Goal: Task Accomplishment & Management: Use online tool/utility

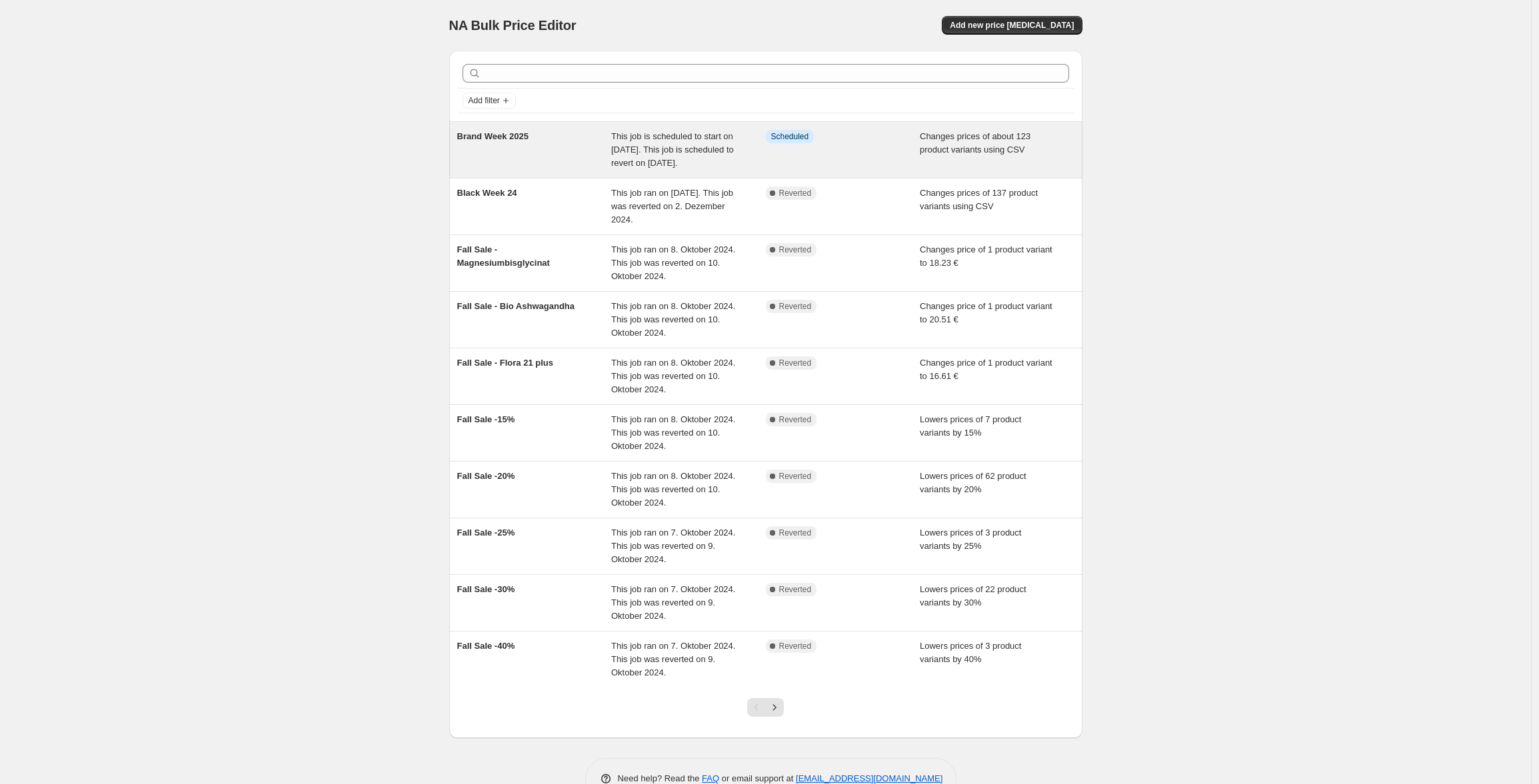
click at [840, 161] on div "Info Scheduled" at bounding box center [843, 150] width 155 height 40
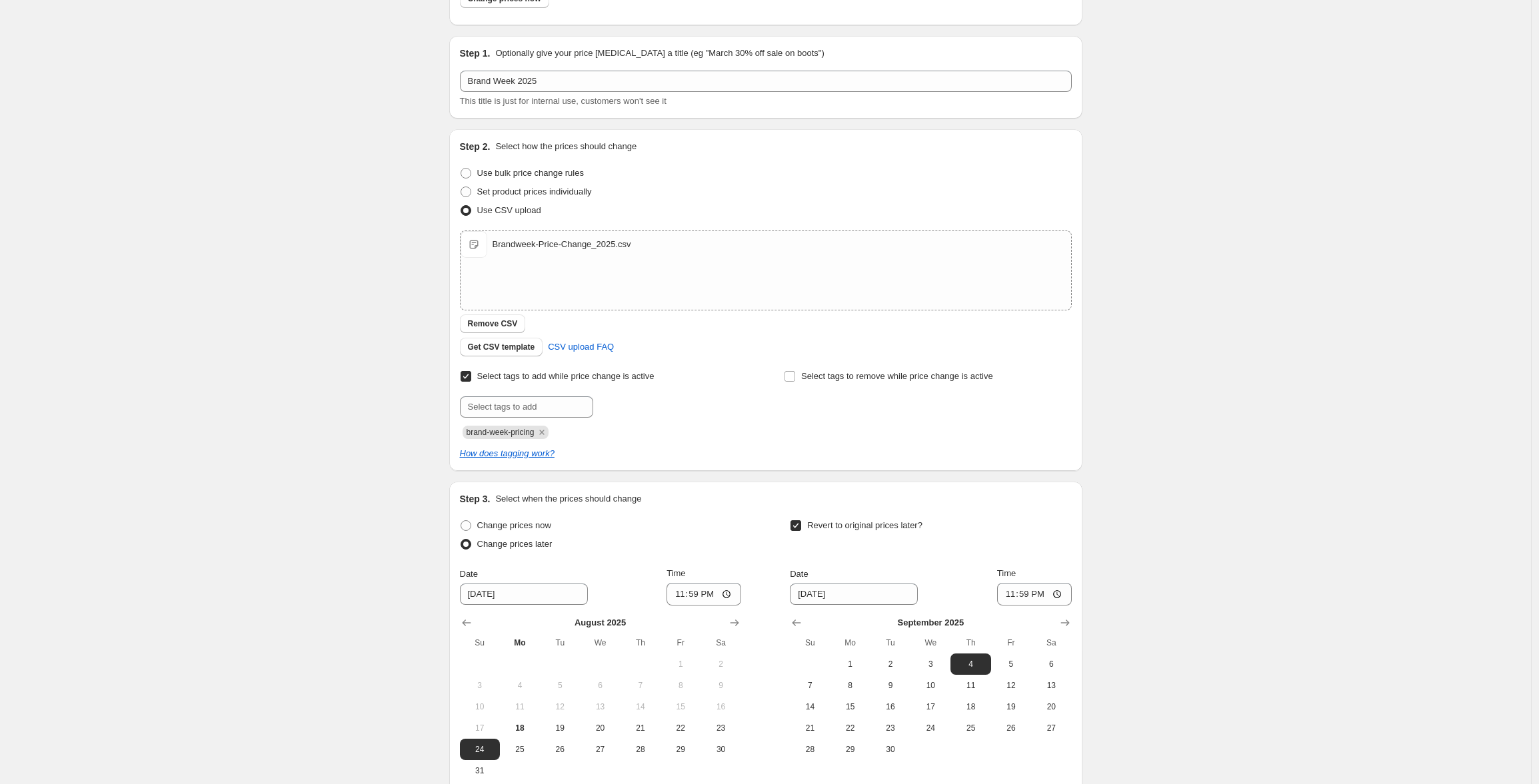
scroll to position [239, 0]
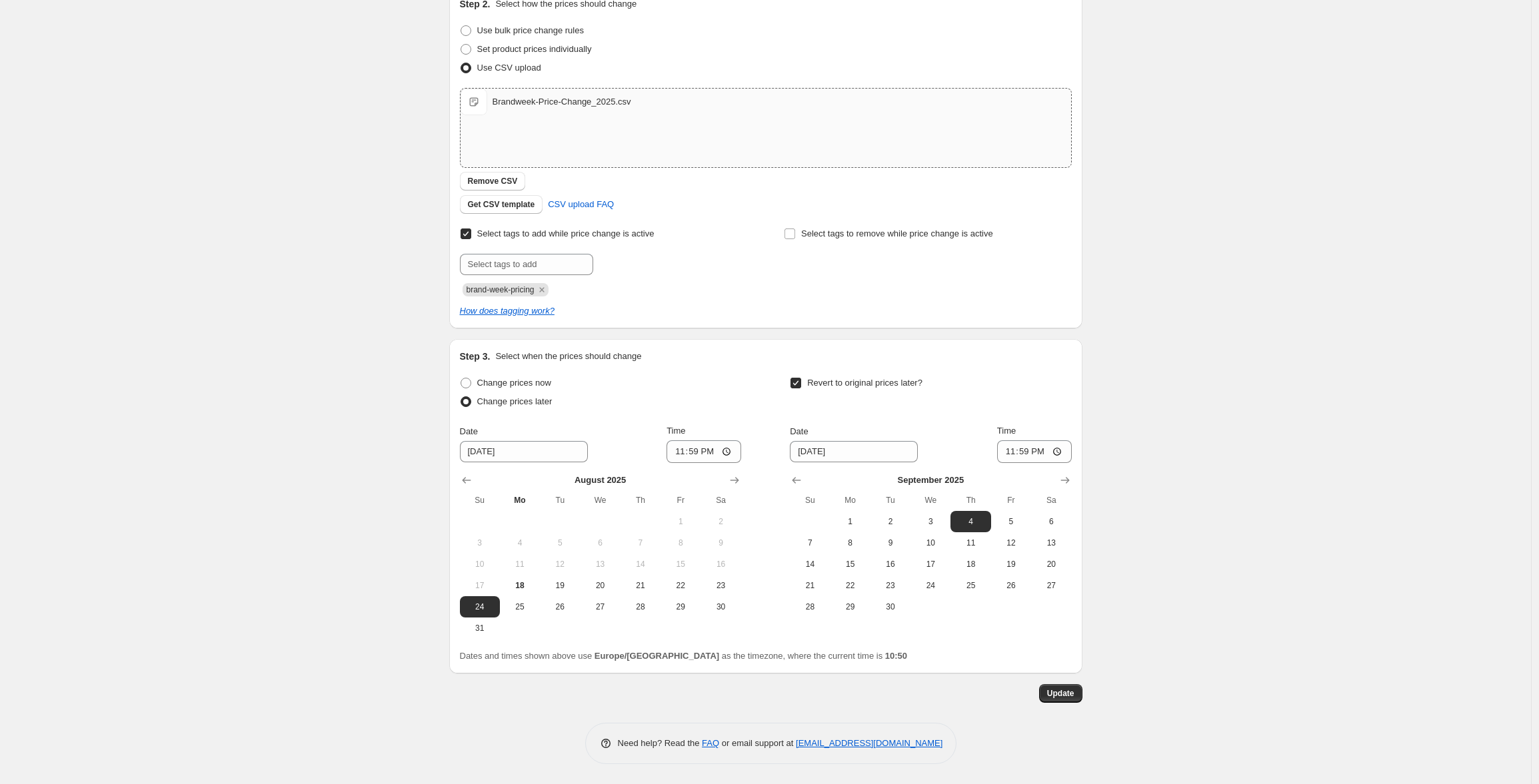
click at [592, 105] on div "Brandweek-Price-Change_2025.csv" at bounding box center [562, 101] width 139 height 13
click at [479, 102] on span "Brandweek-Price-Change_2025.csv" at bounding box center [473, 102] width 26 height 26
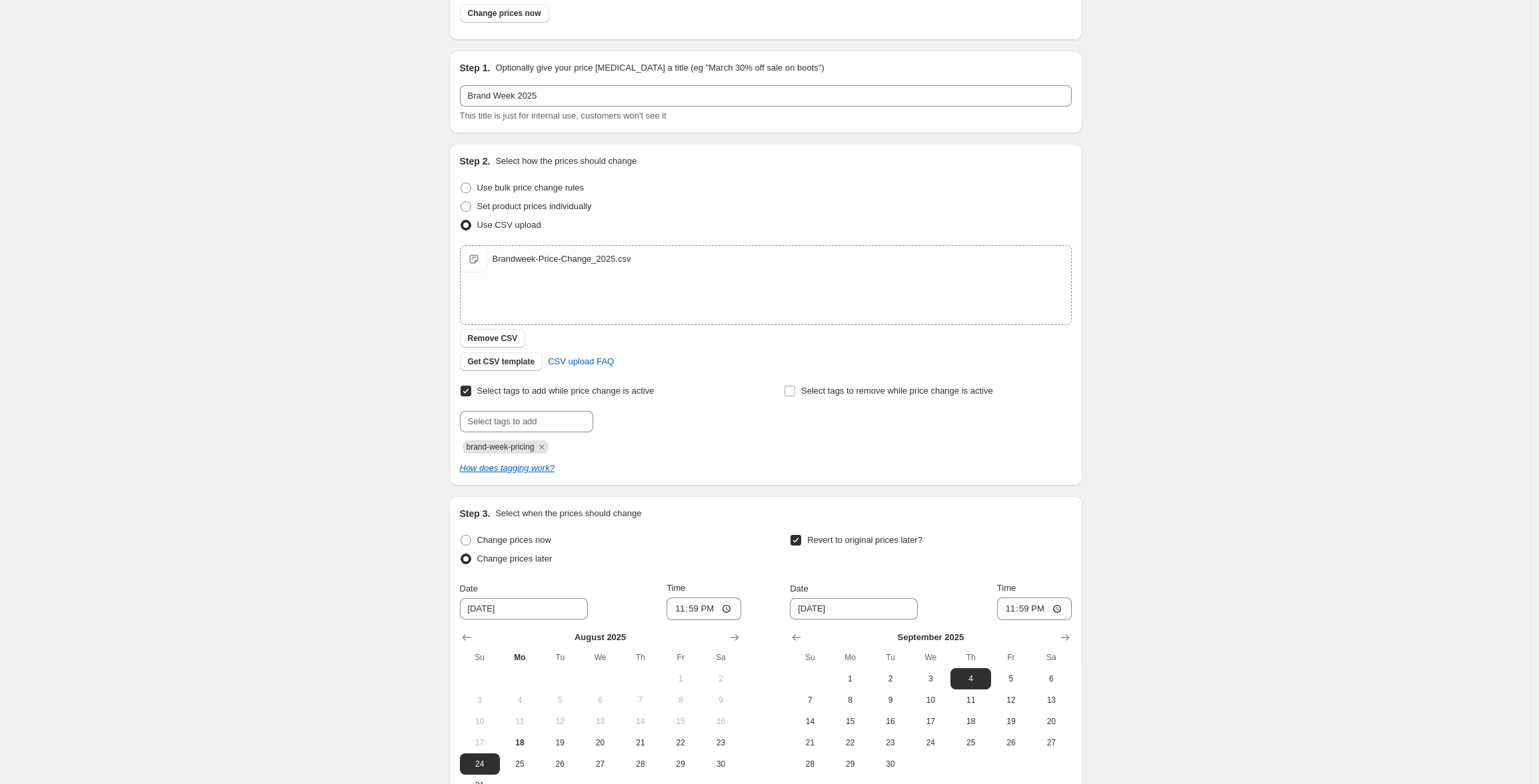
scroll to position [0, 0]
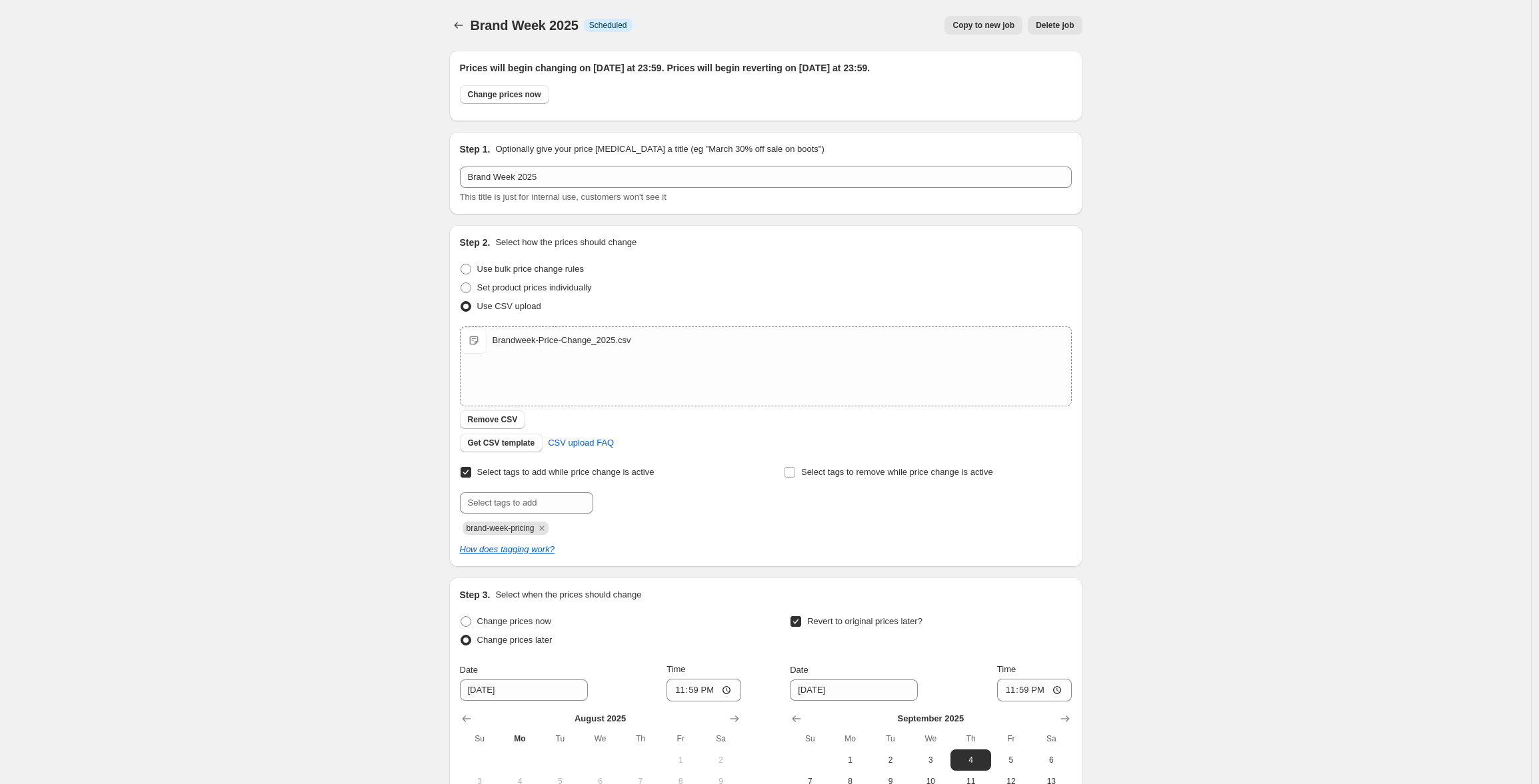
click at [360, 164] on div "Brand Week 2025. This page is ready Brand Week 2025 Info Scheduled Copy to new …" at bounding box center [765, 511] width 1531 height 1023
